Goal: Task Accomplishment & Management: Use online tool/utility

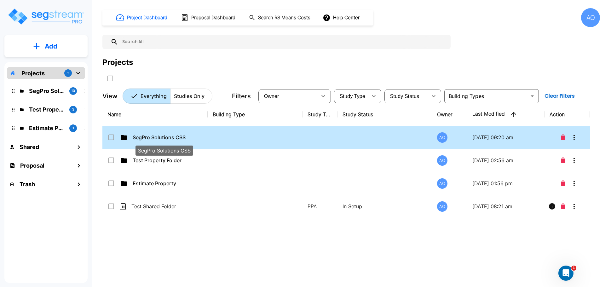
click at [157, 138] on p "SegPro Solutions CSS" at bounding box center [164, 138] width 63 height 8
checkbox input "true"
click at [157, 138] on p "SegPro Solutions CSS" at bounding box center [164, 138] width 63 height 8
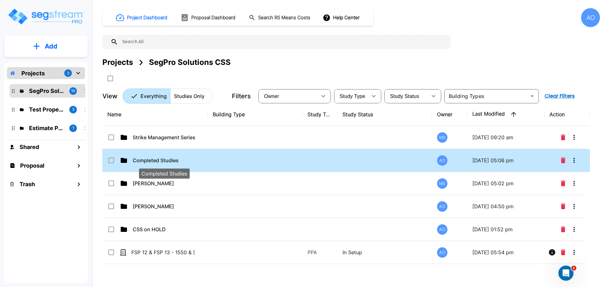
click at [165, 162] on p "Completed Studies" at bounding box center [164, 161] width 63 height 8
checkbox input "true"
click at [165, 162] on p "Completed Studies" at bounding box center [164, 161] width 63 height 8
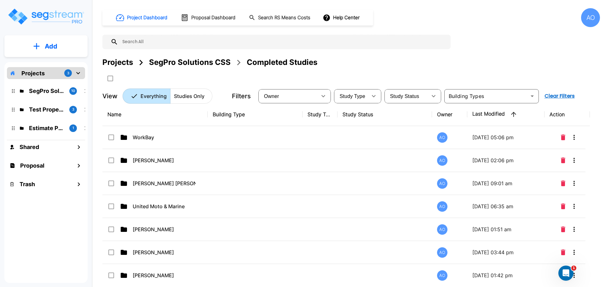
click at [183, 41] on input "text" at bounding box center [283, 42] width 330 height 15
paste input "FS West Valley LLC - [STREET_ADDRESS]"
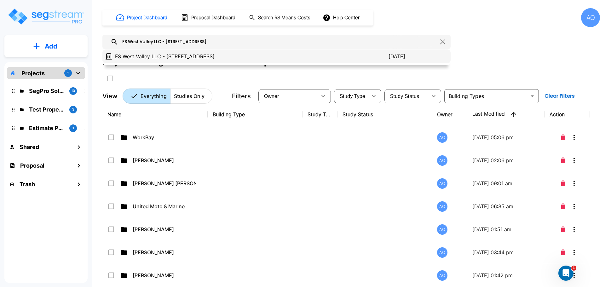
type input "FS West Valley LLC - [STREET_ADDRESS]"
click at [165, 58] on p "FS West Valley LLC - [STREET_ADDRESS]" at bounding box center [252, 57] width 274 height 8
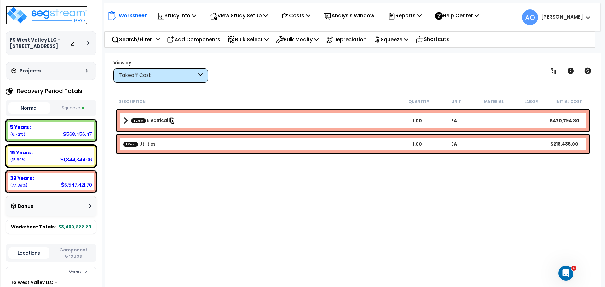
click at [50, 15] on img at bounding box center [47, 15] width 82 height 19
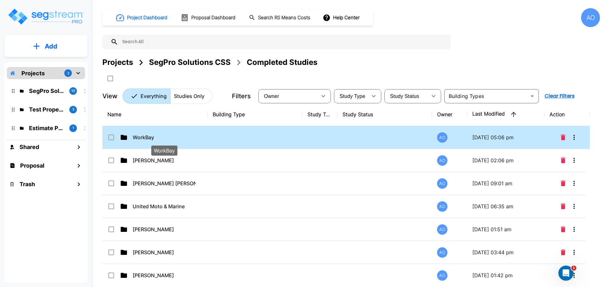
click at [147, 139] on p "WorkBay" at bounding box center [164, 138] width 63 height 8
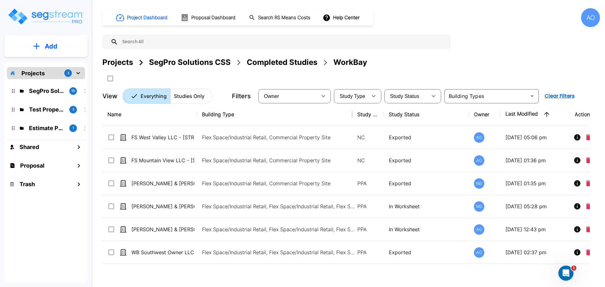
drag, startPoint x: 302, startPoint y: 114, endPoint x: 372, endPoint y: 132, distance: 72.5
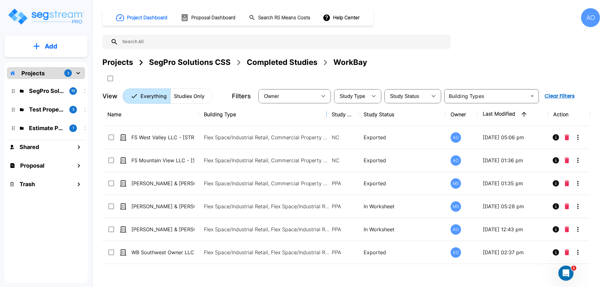
drag, startPoint x: 352, startPoint y: 115, endPoint x: 322, endPoint y: 118, distance: 30.1
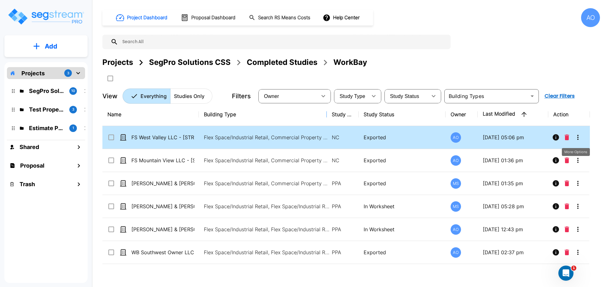
click at [579, 137] on icon "More-Options" at bounding box center [579, 138] width 8 height 8
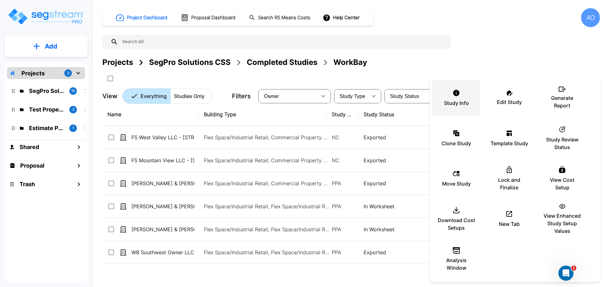
click at [458, 96] on icon at bounding box center [457, 93] width 8 height 8
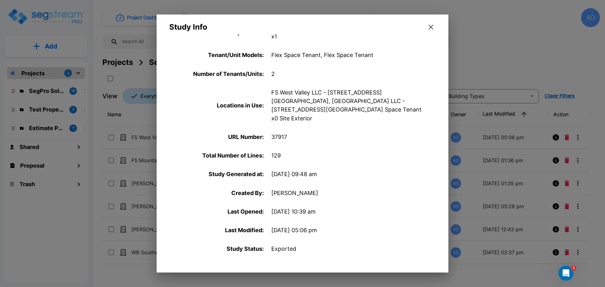
scroll to position [236, 0]
click at [430, 27] on icon "button" at bounding box center [431, 27] width 5 height 5
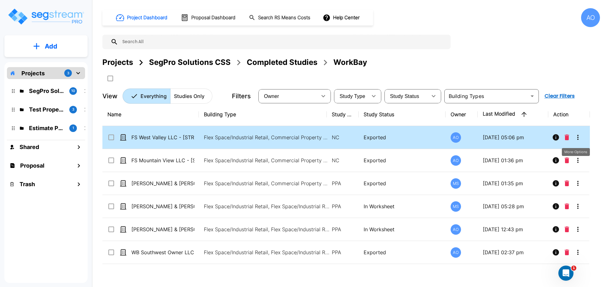
click at [578, 136] on icon "More-Options" at bounding box center [578, 137] width 1 height 5
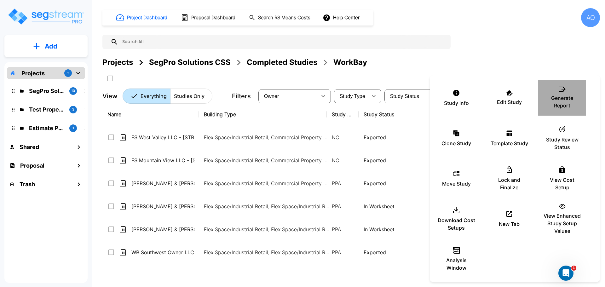
click at [563, 101] on p "Generate Report" at bounding box center [563, 101] width 38 height 15
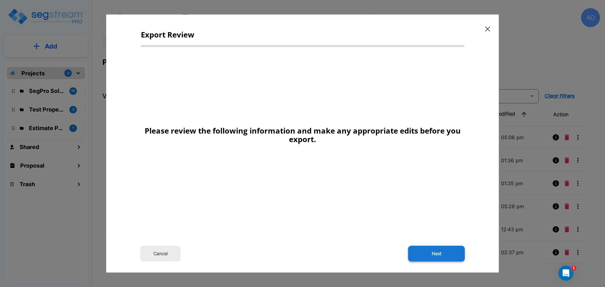
click at [438, 254] on button "Next" at bounding box center [436, 254] width 57 height 16
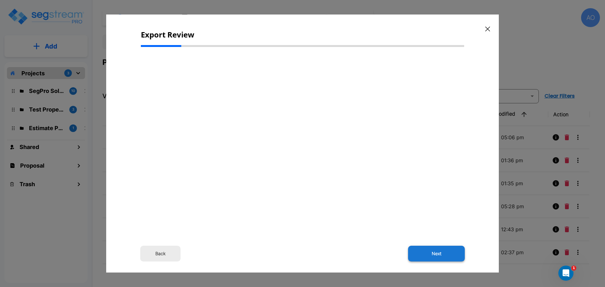
click at [438, 253] on button "Next" at bounding box center [436, 254] width 57 height 16
click at [488, 30] on icon "button" at bounding box center [488, 28] width 5 height 5
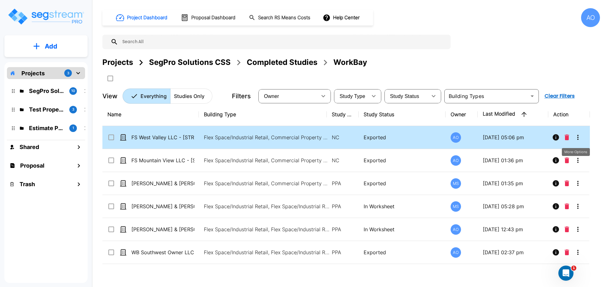
click at [579, 138] on icon "More-Options" at bounding box center [578, 137] width 1 height 5
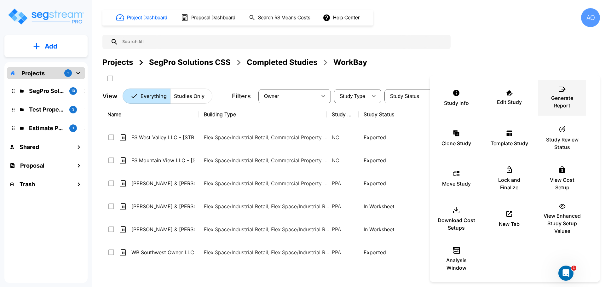
click at [564, 93] on div "Generate Report" at bounding box center [563, 98] width 38 height 32
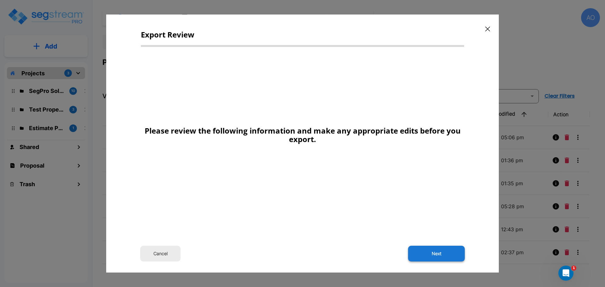
click at [448, 257] on button "Next" at bounding box center [436, 254] width 57 height 16
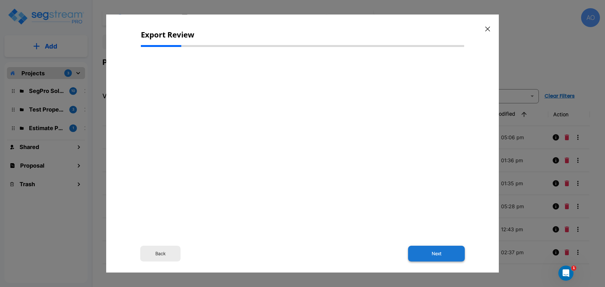
click at [435, 254] on button "Next" at bounding box center [436, 254] width 57 height 16
click at [441, 254] on button "Next" at bounding box center [436, 254] width 57 height 16
click at [439, 253] on button "Next" at bounding box center [436, 254] width 57 height 16
click at [439, 254] on button "Next" at bounding box center [436, 254] width 57 height 16
click at [439, 251] on button "Next" at bounding box center [436, 254] width 57 height 16
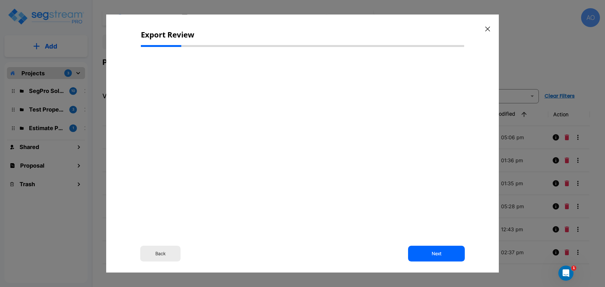
click at [489, 28] on icon "button" at bounding box center [488, 28] width 5 height 5
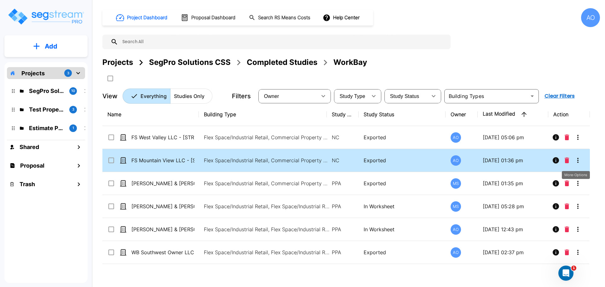
click at [579, 160] on icon "More-Options" at bounding box center [579, 161] width 8 height 8
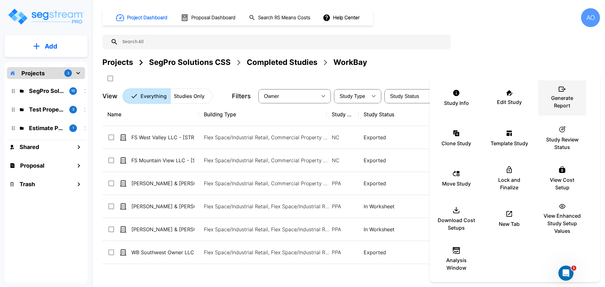
click at [560, 95] on p "Generate Report" at bounding box center [563, 101] width 38 height 15
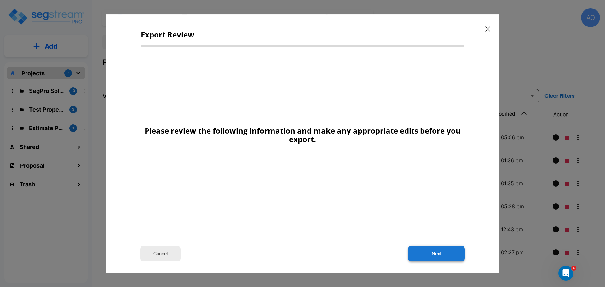
click at [439, 255] on button "Next" at bounding box center [436, 254] width 57 height 16
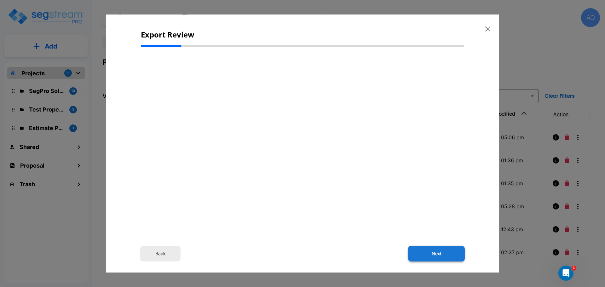
scroll to position [0, 0]
type input "5,200,000.0"
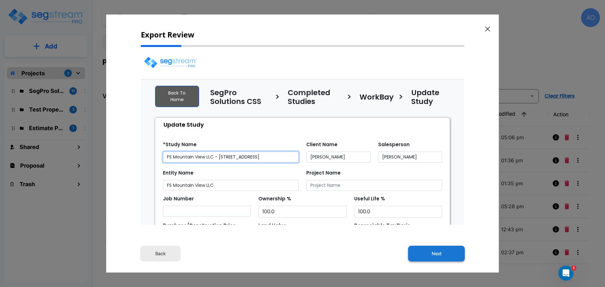
select select "2024"
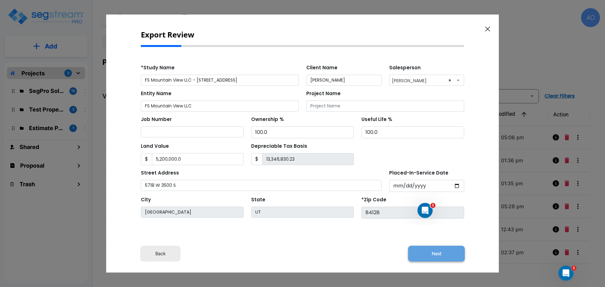
click at [439, 254] on button "Next" at bounding box center [436, 254] width 57 height 16
type input "5200000"
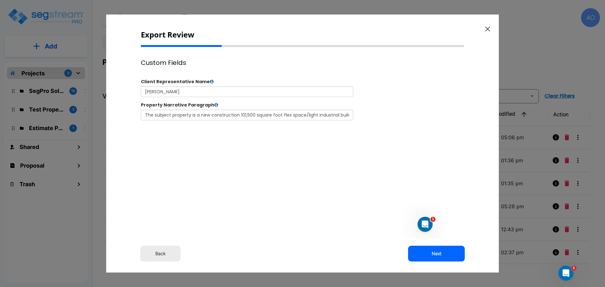
click at [439, 254] on button "Next" at bounding box center [436, 254] width 57 height 16
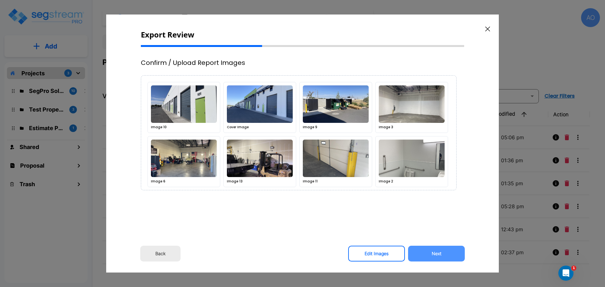
click at [439, 254] on button "Next" at bounding box center [436, 254] width 57 height 16
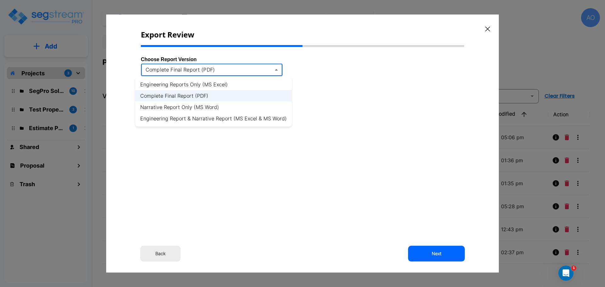
click at [276, 69] on body "× Your report is being generated. Be patient! × We're working on your Modificat…" at bounding box center [302, 143] width 605 height 287
click at [209, 85] on li "Engineering Reports Only (MS Excel)" at bounding box center [213, 84] width 157 height 11
type input "xlsx"
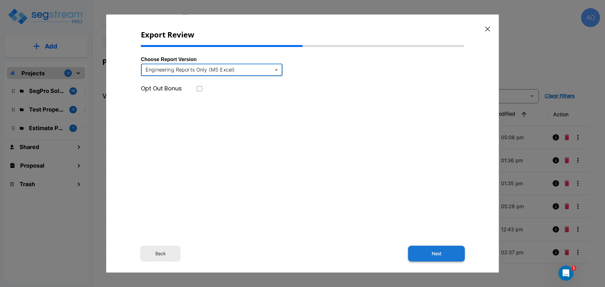
click at [434, 254] on button "Next" at bounding box center [436, 254] width 57 height 16
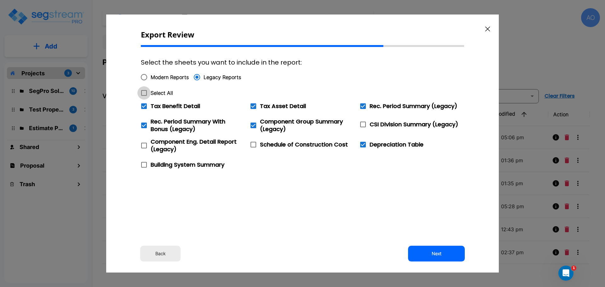
click at [143, 93] on icon at bounding box center [144, 93] width 8 height 8
click at [143, 92] on input "Select All" at bounding box center [140, 88] width 6 height 5
checkbox input "true"
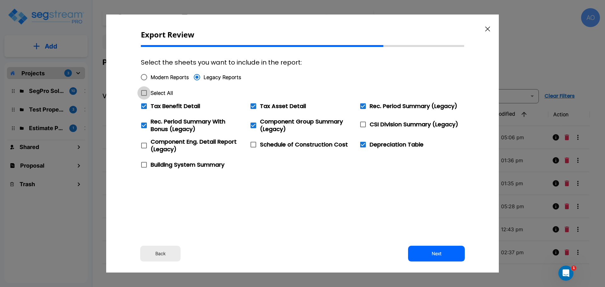
checkbox input "true"
click at [144, 104] on span at bounding box center [143, 106] width 13 height 13
click at [144, 104] on input "Tax Benefit Detail" at bounding box center [140, 102] width 6 height 5
checkbox input "false"
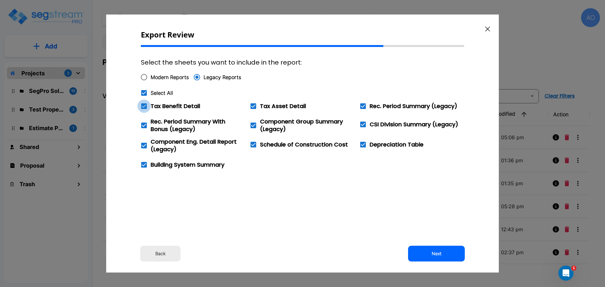
checkbox input "false"
click at [437, 254] on button "Next" at bounding box center [436, 254] width 57 height 16
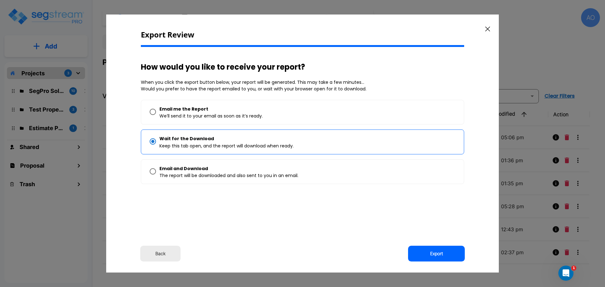
click at [489, 28] on icon "button" at bounding box center [488, 28] width 5 height 5
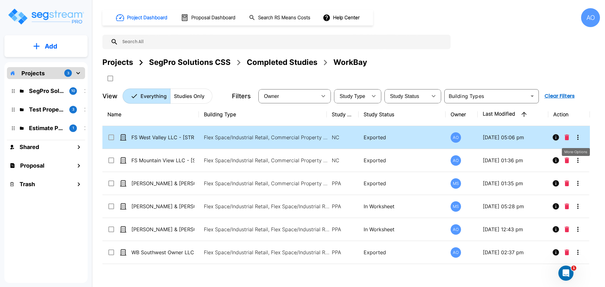
click at [579, 136] on icon "More-Options" at bounding box center [578, 137] width 1 height 5
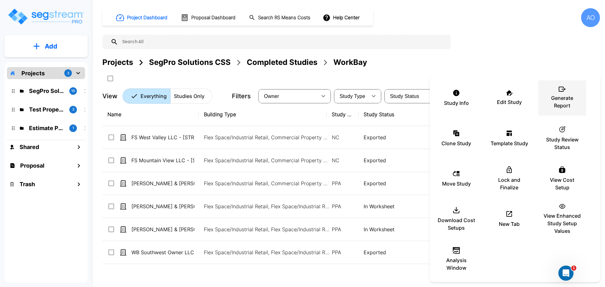
click at [563, 98] on p "Generate Report" at bounding box center [563, 101] width 38 height 15
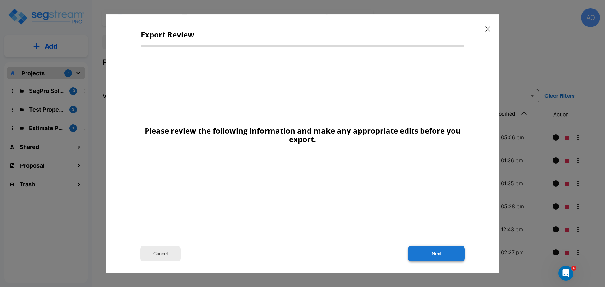
click at [439, 257] on button "Next" at bounding box center [436, 254] width 57 height 16
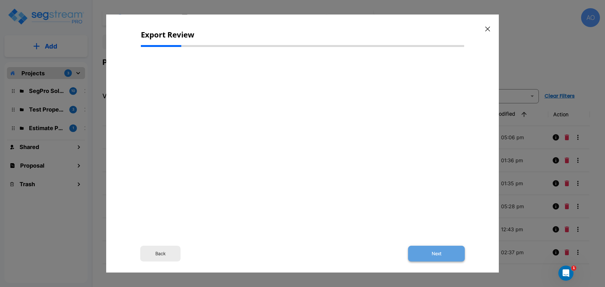
click at [436, 254] on button "Next" at bounding box center [436, 254] width 57 height 16
click at [437, 254] on button "Next" at bounding box center [436, 254] width 57 height 16
click at [164, 255] on button "Back" at bounding box center [160, 254] width 40 height 16
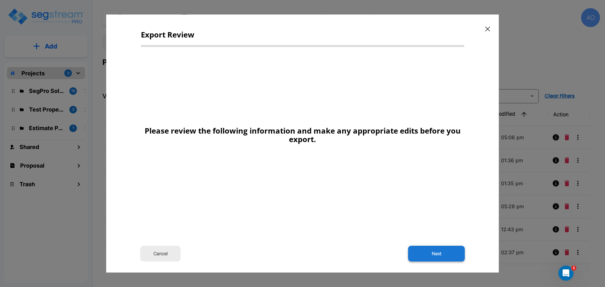
click at [431, 255] on button "Next" at bounding box center [436, 254] width 57 height 16
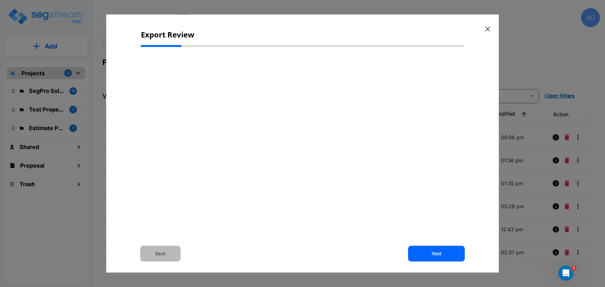
click at [161, 255] on button "Back" at bounding box center [160, 254] width 40 height 16
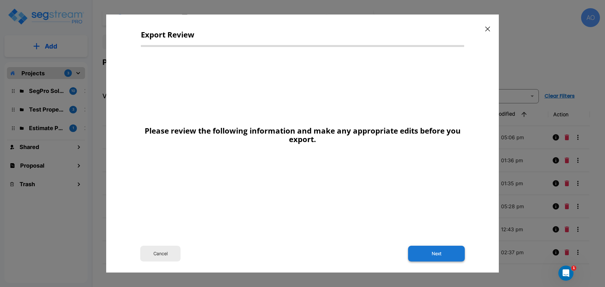
click at [446, 255] on button "Next" at bounding box center [436, 254] width 57 height 16
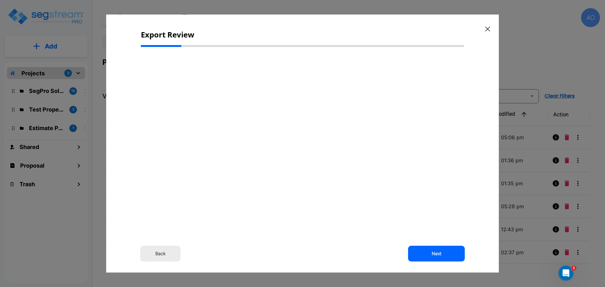
select select "2024"
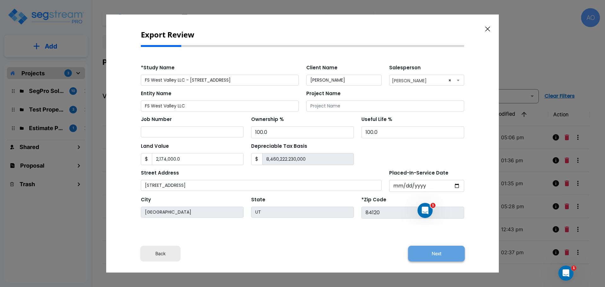
click at [435, 254] on button "Next" at bounding box center [436, 254] width 57 height 16
type input "2174000"
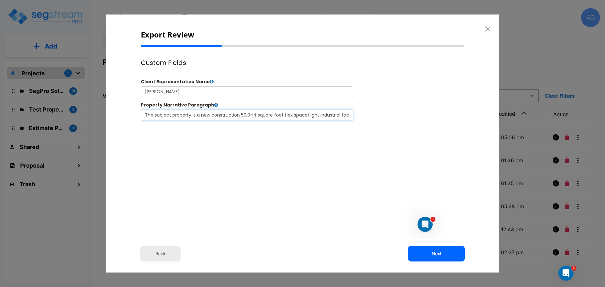
click at [249, 116] on input "The subject property is a new construction 50,044 square foot flex space/light …" at bounding box center [247, 114] width 213 height 11
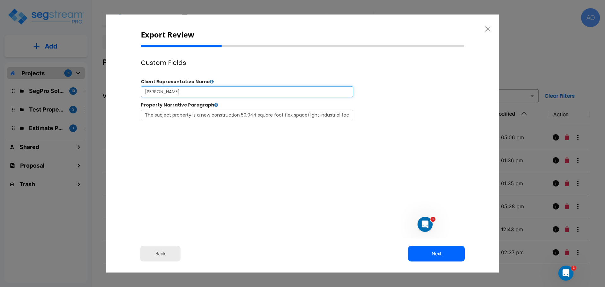
click at [234, 93] on input "[PERSON_NAME]" at bounding box center [247, 91] width 213 height 11
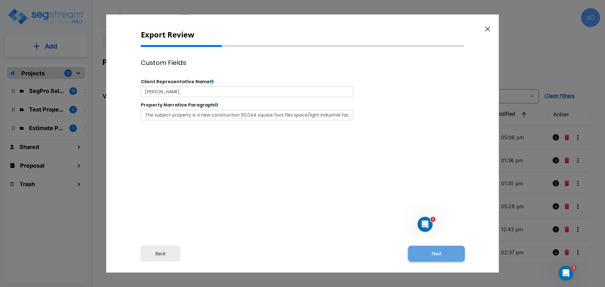
click at [435, 254] on button "Next" at bounding box center [436, 254] width 57 height 16
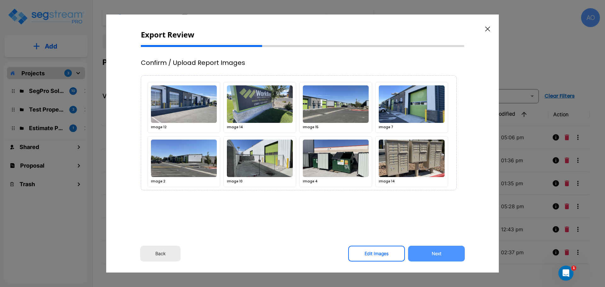
click at [435, 254] on button "Next" at bounding box center [436, 254] width 57 height 16
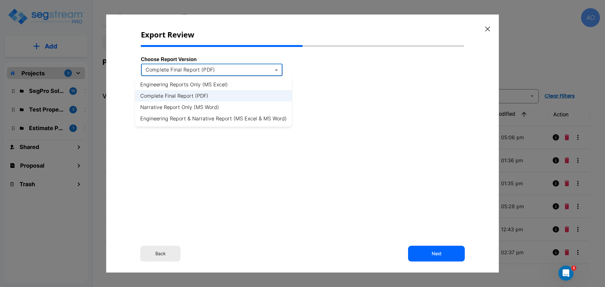
click at [233, 72] on body "× Your report is being generated. Be patient! × We're working on your Modificat…" at bounding box center [302, 143] width 605 height 287
click at [230, 121] on li "Engineering Report & Narrative Report (MS Excel & MS Word)" at bounding box center [213, 118] width 157 height 11
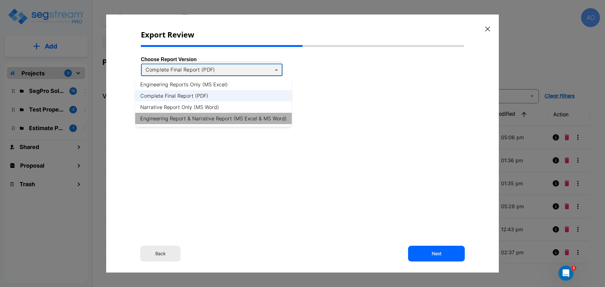
type input "xlsx_word"
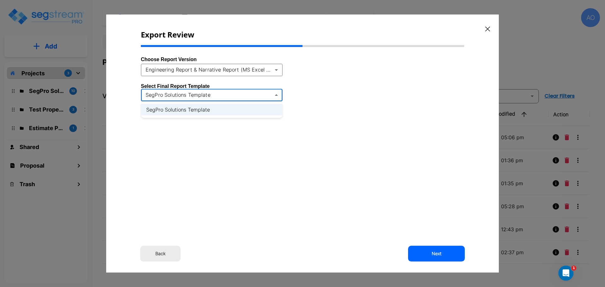
click at [218, 96] on body "× Your report is being generated. Be patient! × We're working on your Modificat…" at bounding box center [302, 143] width 605 height 287
click at [218, 96] on div at bounding box center [302, 143] width 605 height 287
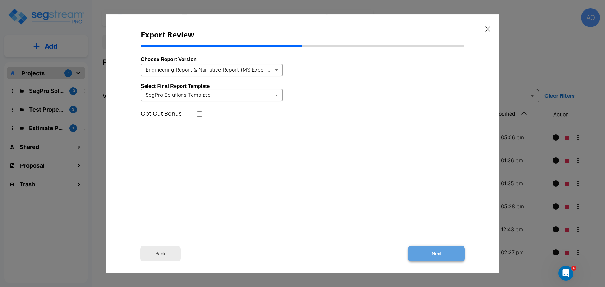
click at [434, 256] on button "Next" at bounding box center [436, 254] width 57 height 16
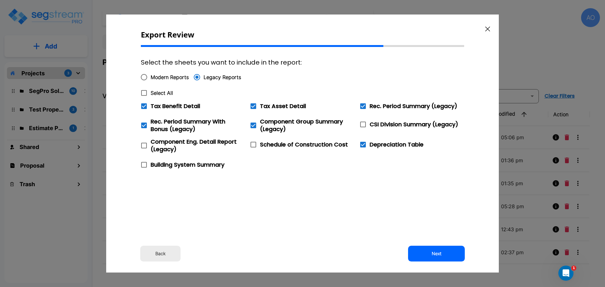
click at [145, 93] on icon at bounding box center [144, 93] width 8 height 8
click at [144, 92] on input "Select All" at bounding box center [140, 88] width 6 height 5
checkbox input "true"
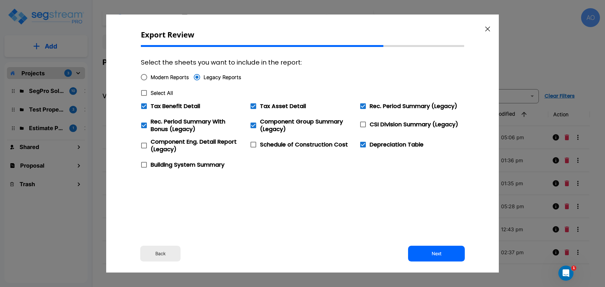
checkbox input "true"
click at [438, 252] on button "Next" at bounding box center [436, 254] width 57 height 16
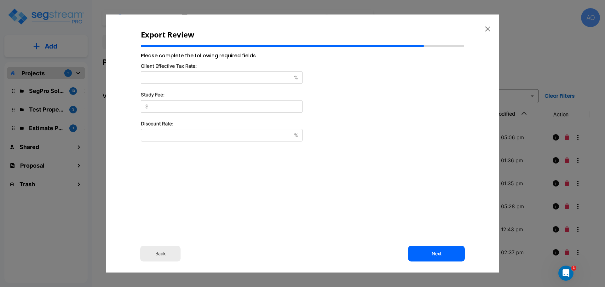
click at [162, 253] on button "Back" at bounding box center [160, 254] width 40 height 16
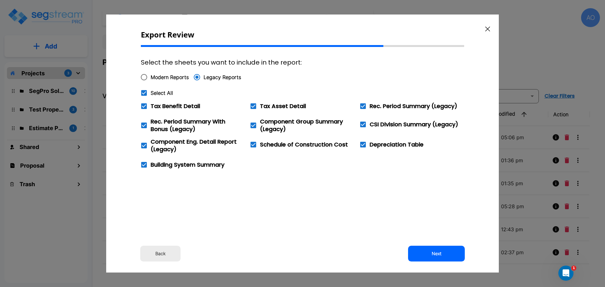
click at [145, 106] on icon at bounding box center [144, 106] width 8 height 8
click at [144, 105] on input "Tax Benefit Detail" at bounding box center [140, 102] width 6 height 5
checkbox input "false"
click at [440, 254] on button "Next" at bounding box center [436, 254] width 57 height 16
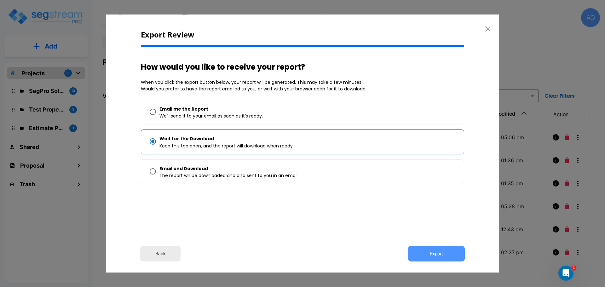
click at [440, 254] on button "Export" at bounding box center [436, 254] width 57 height 16
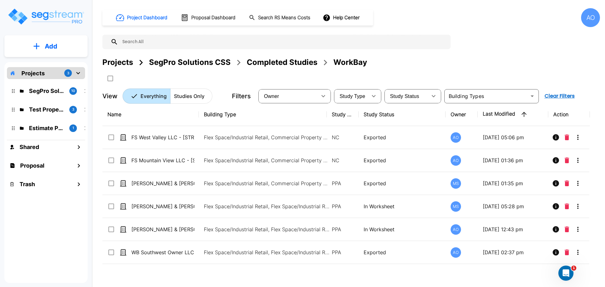
click at [59, 222] on div "Projects 3 SegPro Solutions CSS 10 Test Property Folder 3 Estimate Property 1 S…" at bounding box center [45, 172] width 83 height 221
click at [590, 19] on div "AO" at bounding box center [590, 17] width 19 height 19
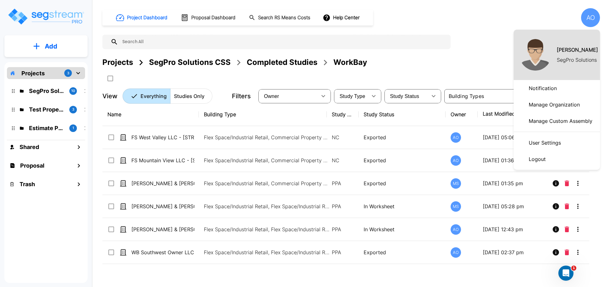
click at [540, 161] on p "Logout" at bounding box center [538, 159] width 22 height 13
